Goal: Information Seeking & Learning: Compare options

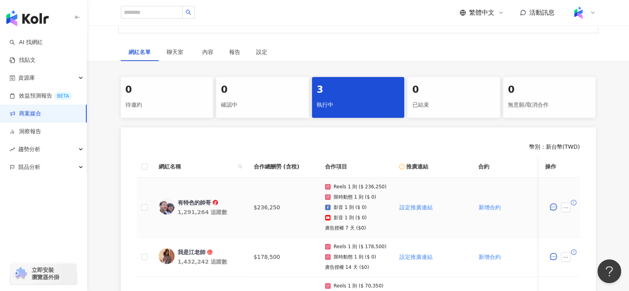
scroll to position [117, 0]
click at [192, 200] on div "有特色的帥哥" at bounding box center [194, 202] width 33 height 8
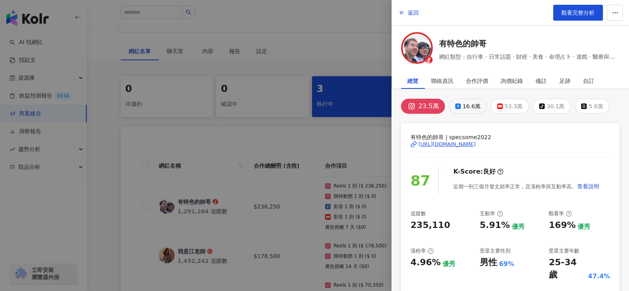
click at [463, 106] on div "16.6萬" at bounding box center [472, 106] width 18 height 11
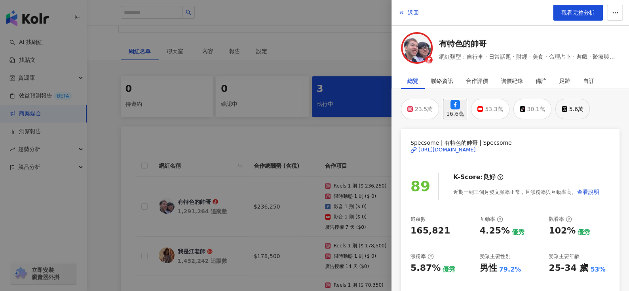
click at [584, 106] on div "5.6萬" at bounding box center [576, 108] width 14 height 11
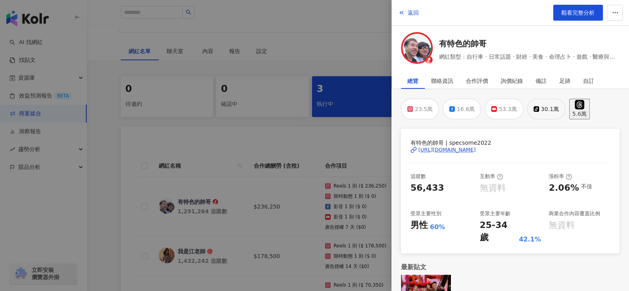
click at [544, 108] on div "30.1萬" at bounding box center [550, 108] width 18 height 11
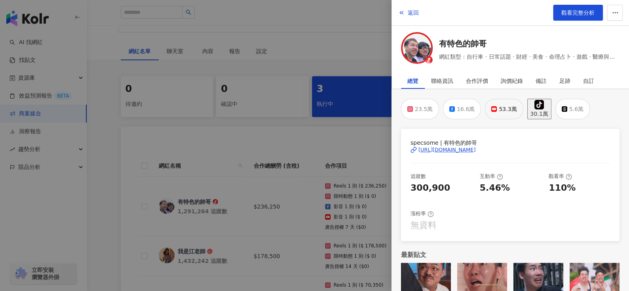
click at [491, 106] on icon at bounding box center [494, 109] width 6 height 6
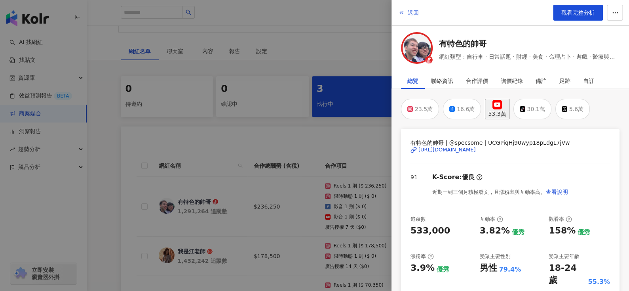
click at [418, 10] on span "返回" at bounding box center [413, 13] width 11 height 6
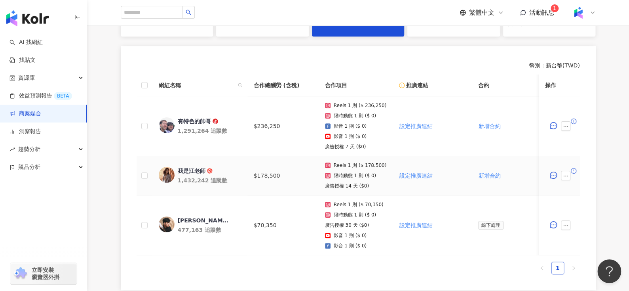
scroll to position [200, 0]
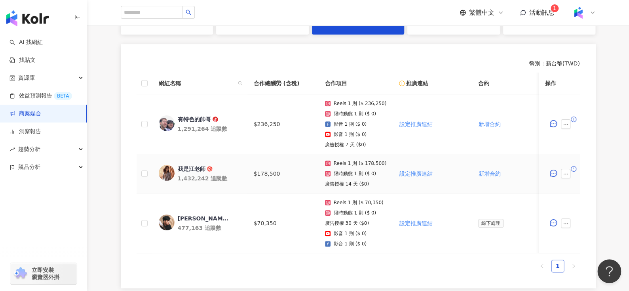
click at [191, 167] on div "我是江老師" at bounding box center [192, 169] width 28 height 8
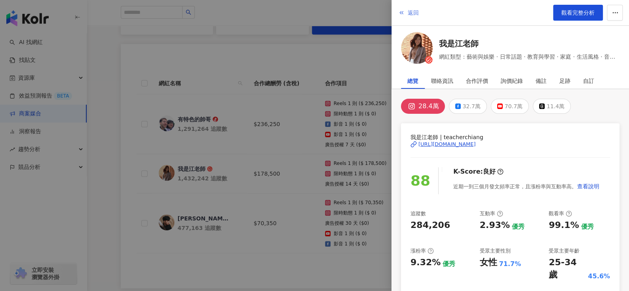
click at [405, 9] on button "返回" at bounding box center [408, 13] width 21 height 16
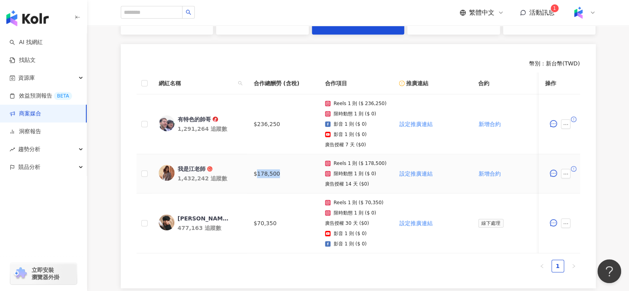
drag, startPoint x: 257, startPoint y: 173, endPoint x: 287, endPoint y: 173, distance: 30.5
click at [287, 173] on td "$178,500" at bounding box center [282, 173] width 71 height 39
copy td "178,500"
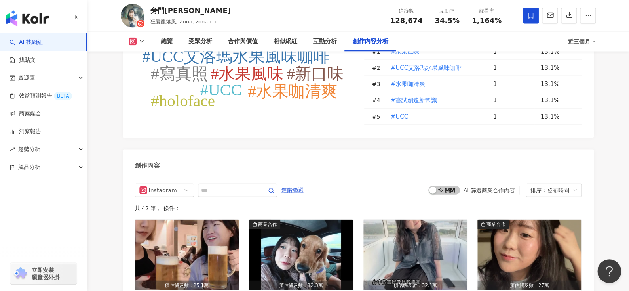
scroll to position [2420, 0]
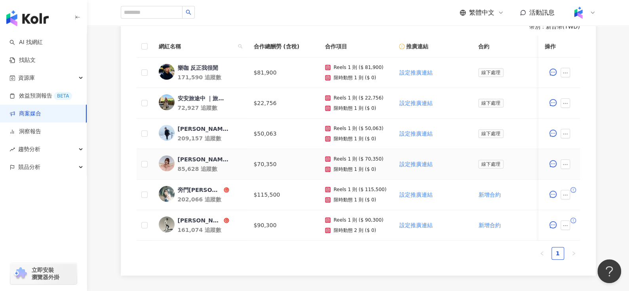
click at [185, 153] on td "逸筠/YY☁️ 85,628 追蹤數" at bounding box center [199, 164] width 95 height 30
click at [185, 156] on div "逸筠/YY☁️" at bounding box center [203, 159] width 51 height 8
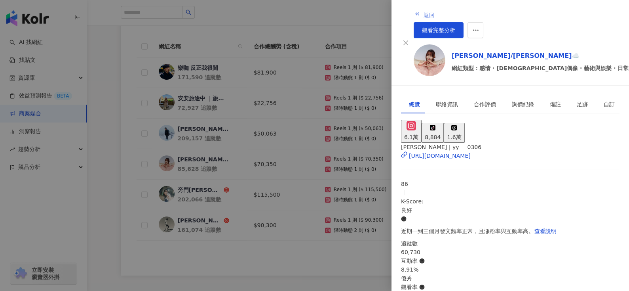
click at [424, 12] on span "返回" at bounding box center [429, 15] width 11 height 6
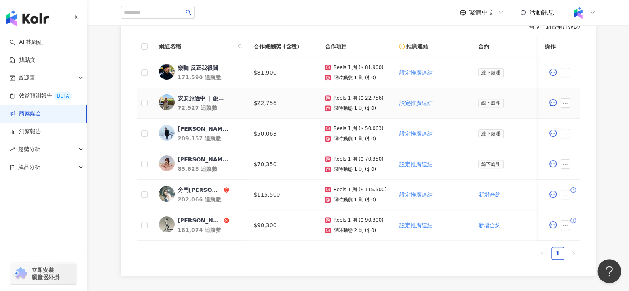
click at [200, 97] on div "安安旅途中 ｜旅遊 ｜ 住宿 ｜ 穿搭" at bounding box center [203, 98] width 51 height 8
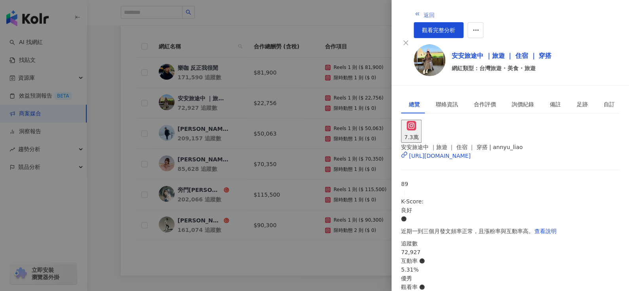
click at [424, 12] on span "返回" at bounding box center [429, 15] width 11 height 6
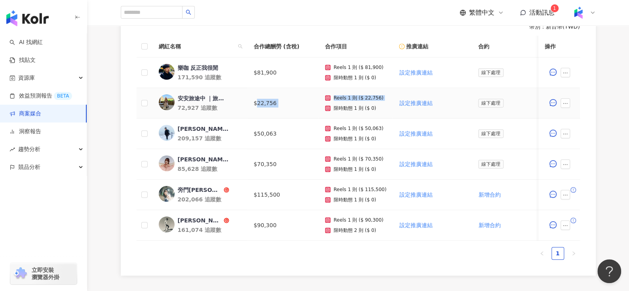
drag, startPoint x: 255, startPoint y: 103, endPoint x: 320, endPoint y: 102, distance: 64.5
click at [320, 102] on tr "安安旅途中 ｜旅遊 ｜ 住宿 ｜ 穿搭 72,927 追蹤數 $22,756 Reels 1 則 ($ 22,756) 限時動態 1 則 ($ 0) 設定推廣…" at bounding box center [533, 103] width 792 height 30
copy tr "22,756 Reels 1 則 ($ 22,756)"
drag, startPoint x: 256, startPoint y: 194, endPoint x: 284, endPoint y: 195, distance: 28.1
click at [284, 195] on td "$115,500" at bounding box center [282, 194] width 71 height 30
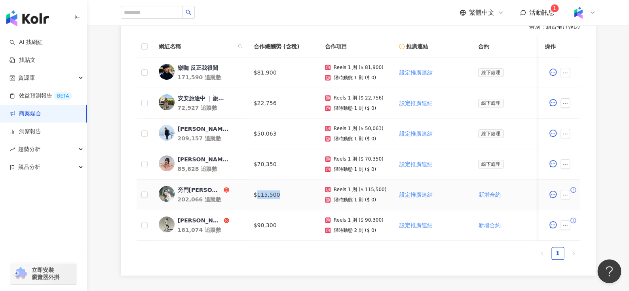
copy td "115,500"
click at [186, 189] on div "旁門[PERSON_NAME]" at bounding box center [200, 190] width 44 height 8
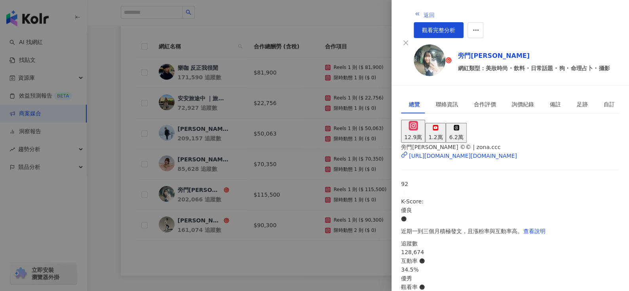
click at [424, 13] on span "返回" at bounding box center [429, 15] width 11 height 6
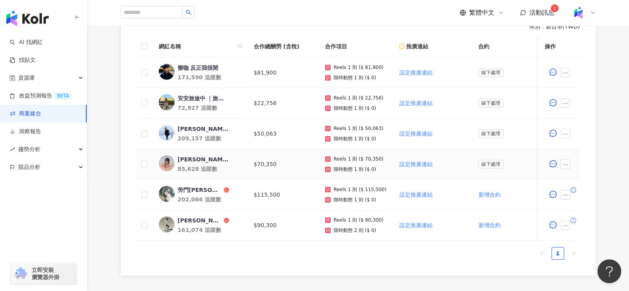
click at [190, 158] on div "逸筠/YY☁️" at bounding box center [203, 159] width 51 height 8
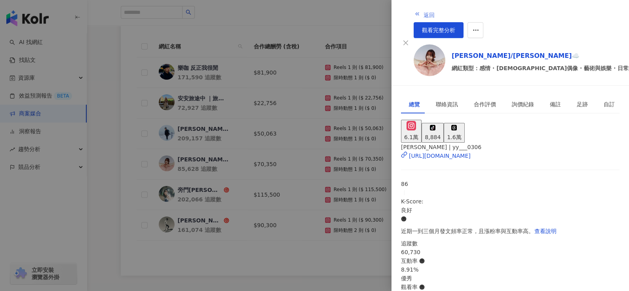
click at [424, 12] on span "返回" at bounding box center [429, 15] width 11 height 6
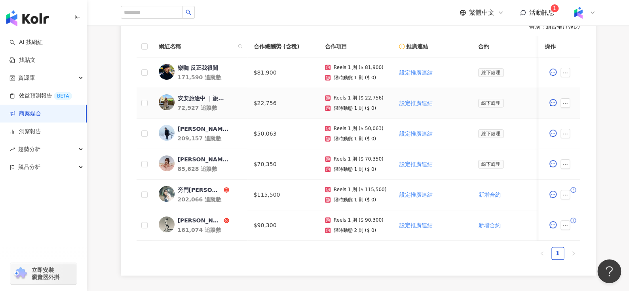
click at [190, 97] on div "安安旅途中 ｜旅遊 ｜ 住宿 ｜ 穿搭" at bounding box center [203, 98] width 51 height 8
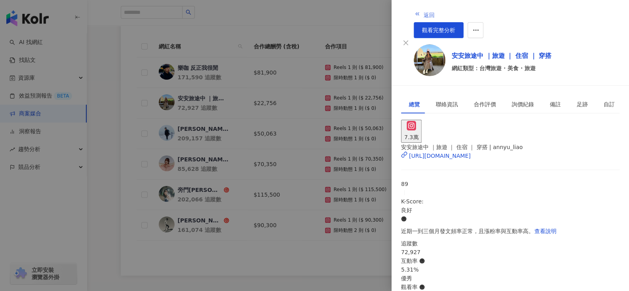
click at [414, 16] on span "button" at bounding box center [417, 15] width 6 height 6
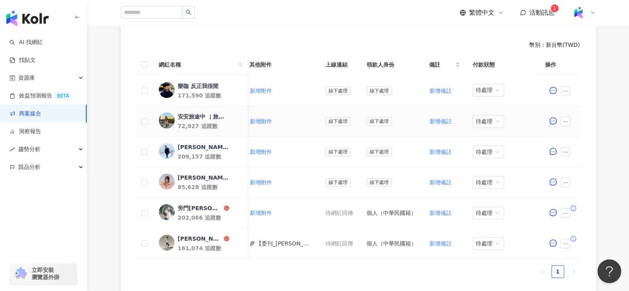
scroll to position [219, 0]
